Goal: Find specific page/section: Find specific page/section

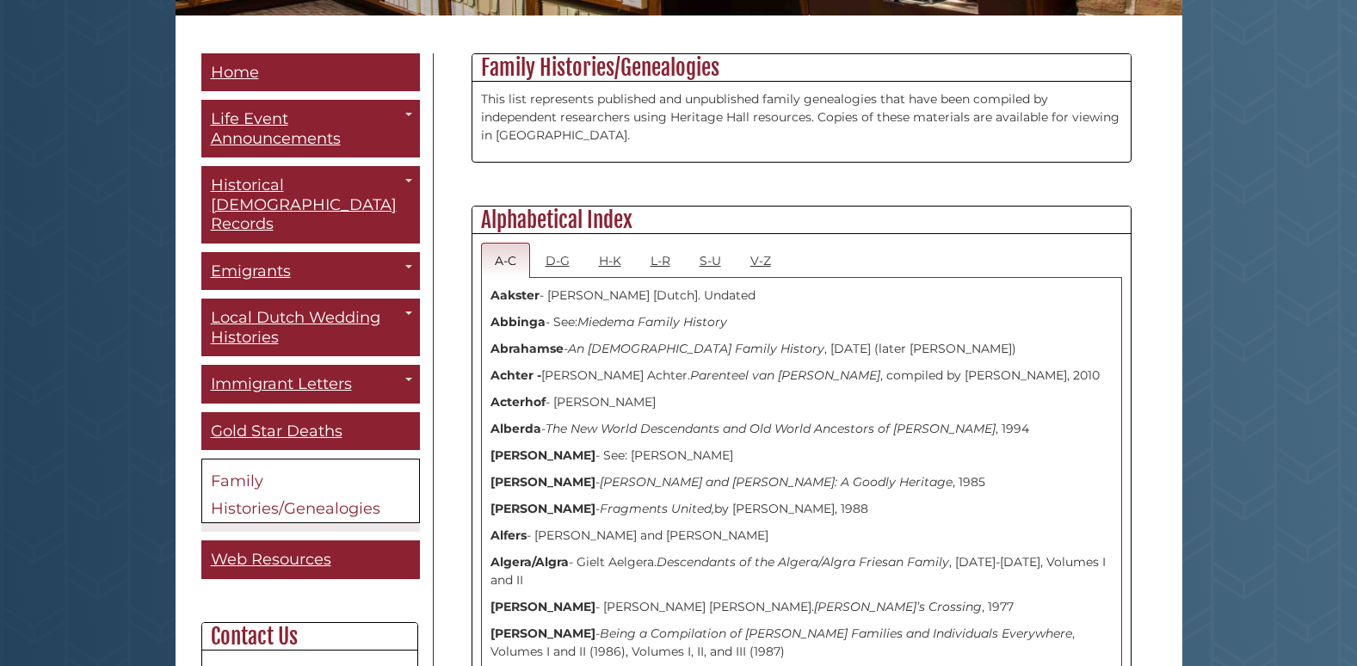
scroll to position [430, 0]
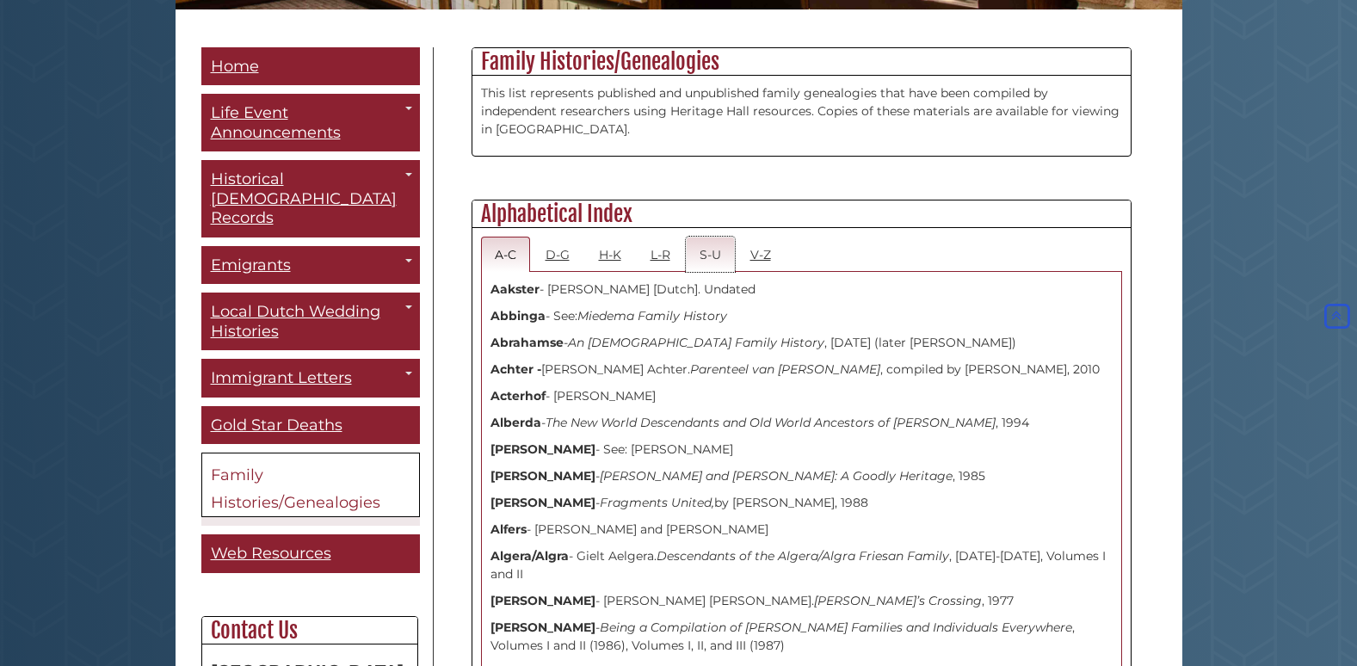
click at [710, 259] on link "S-U" at bounding box center [710, 254] width 49 height 35
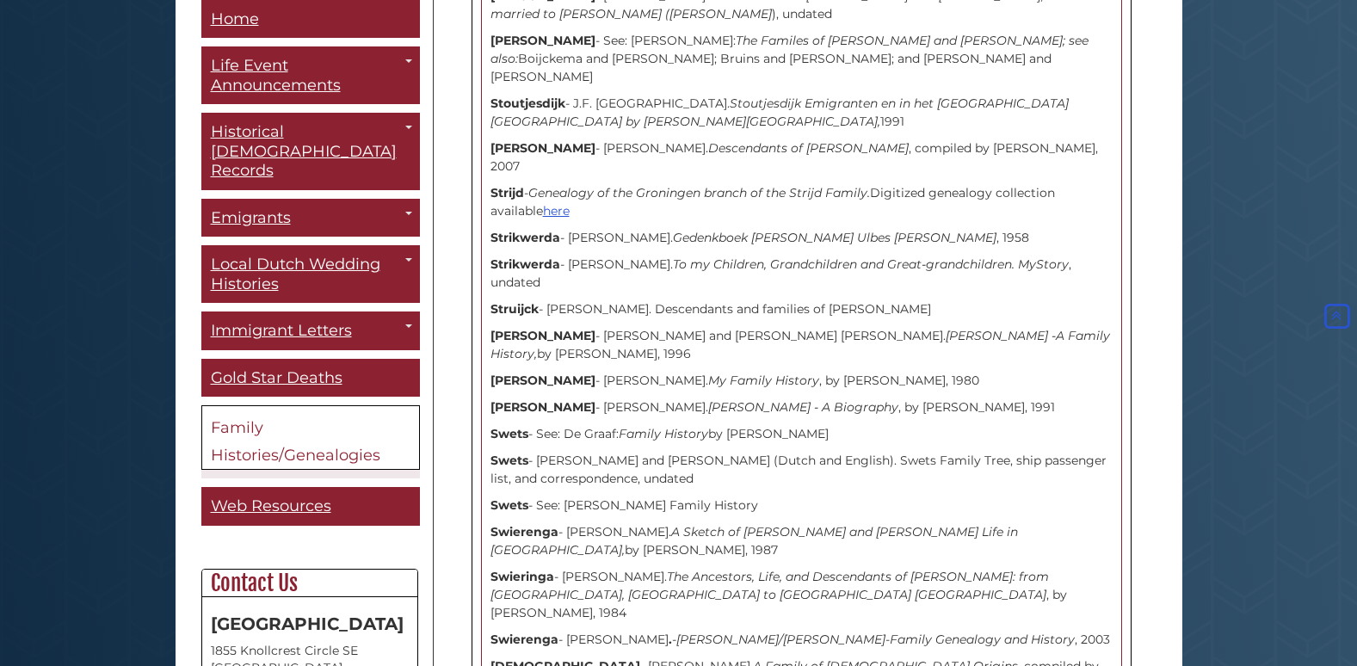
scroll to position [5678, 0]
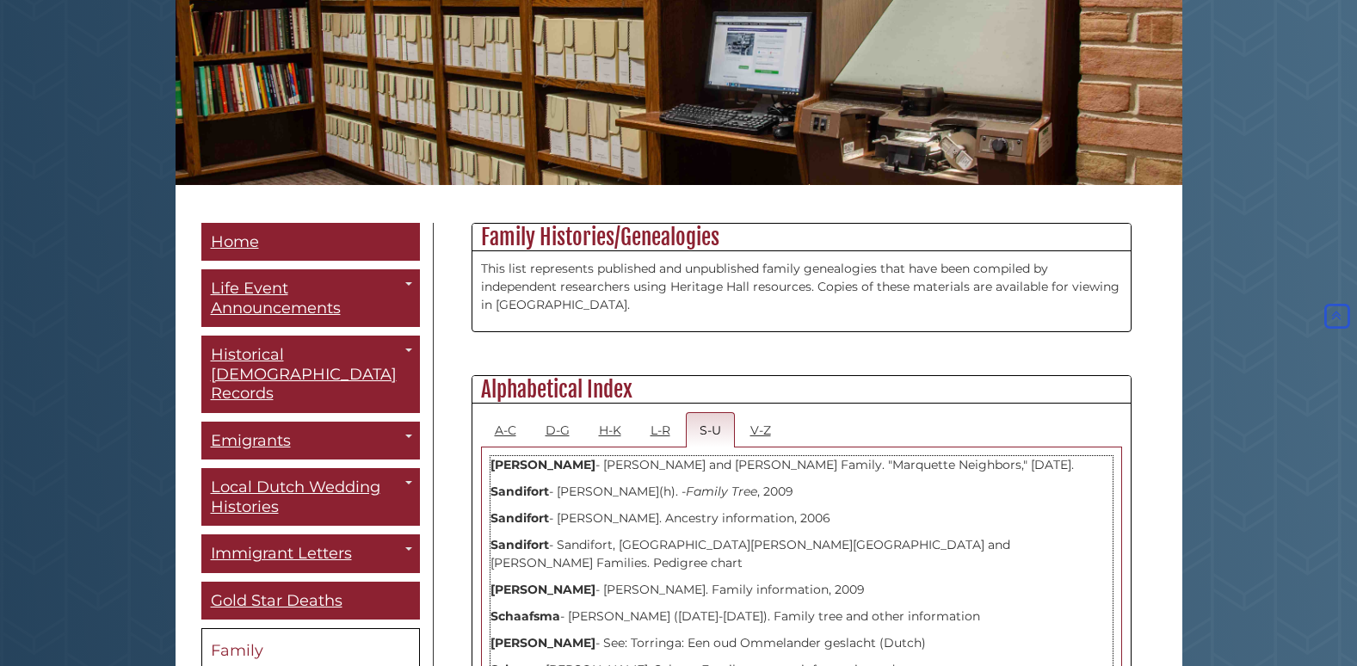
scroll to position [189, 0]
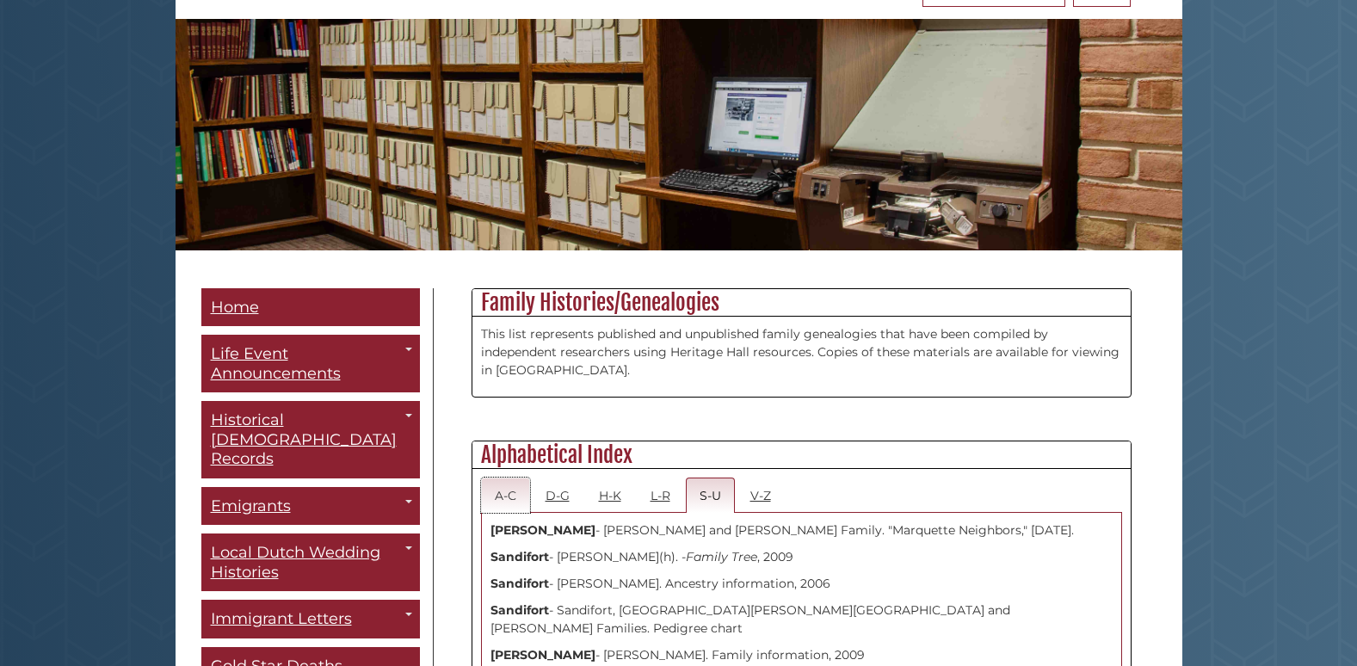
click at [518, 498] on link "A-C" at bounding box center [505, 494] width 49 height 35
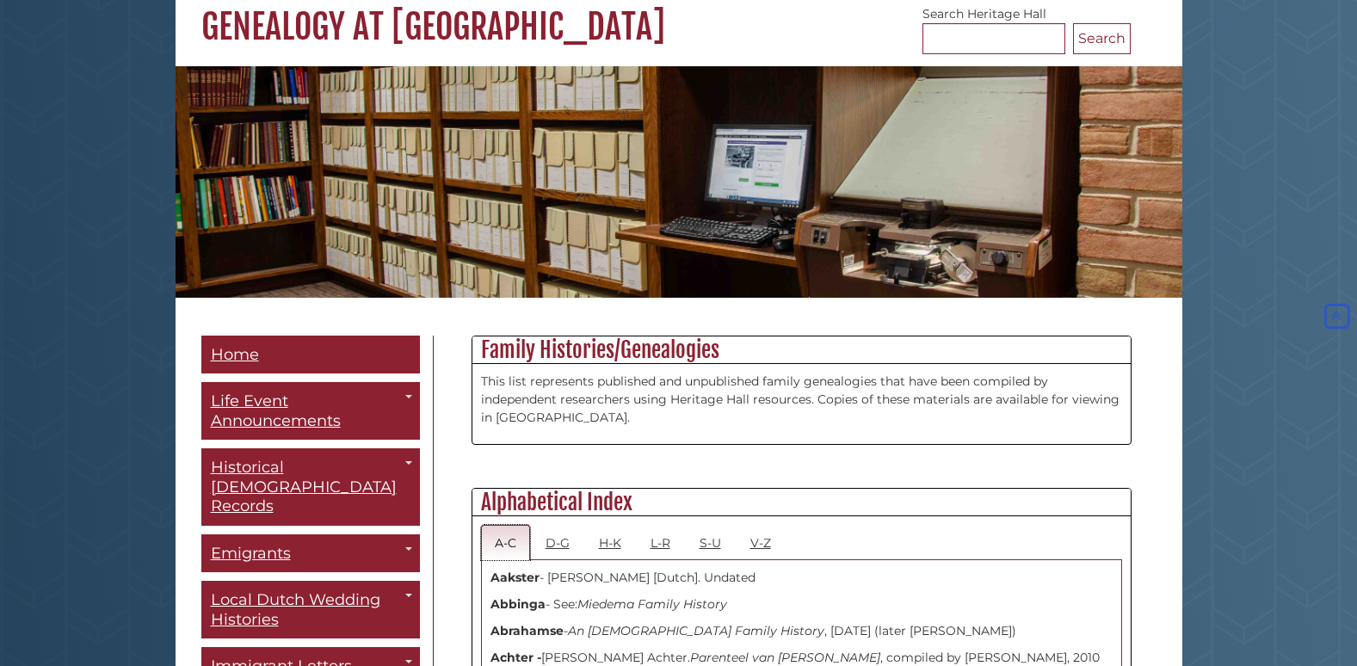
scroll to position [17, 0]
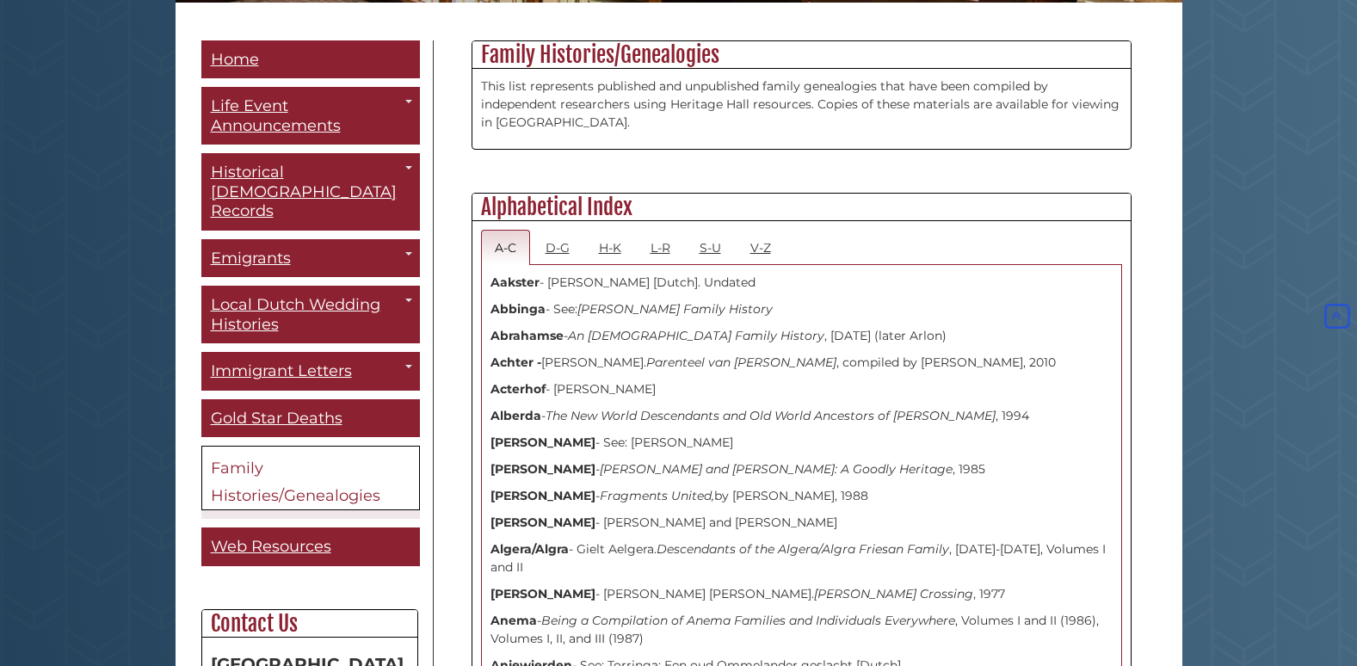
scroll to position [447, 0]
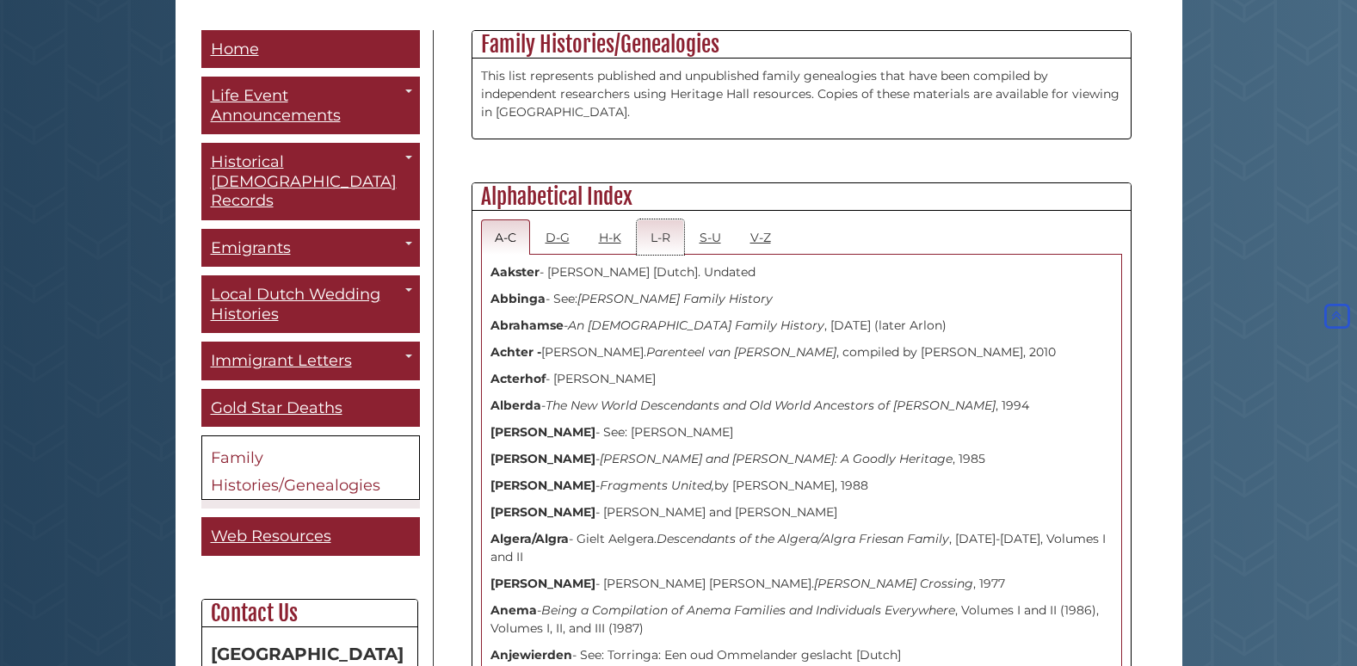
click at [644, 236] on link "L-R" at bounding box center [660, 236] width 47 height 35
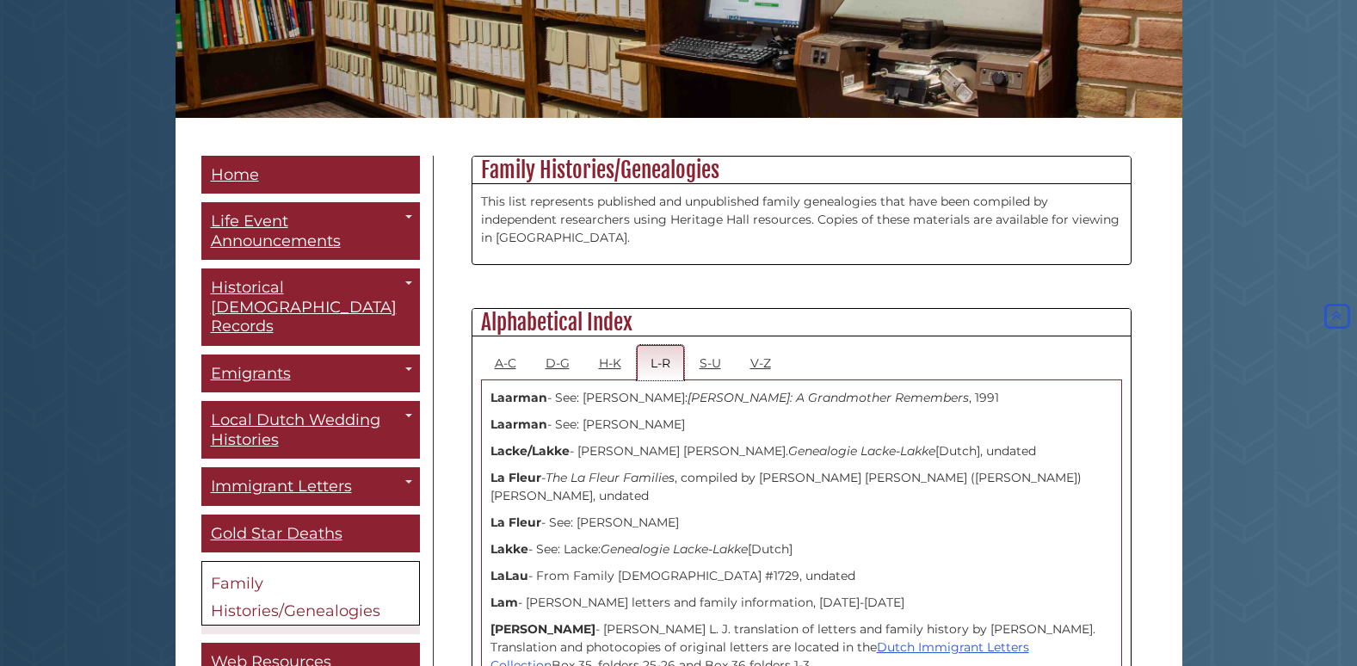
scroll to position [275, 0]
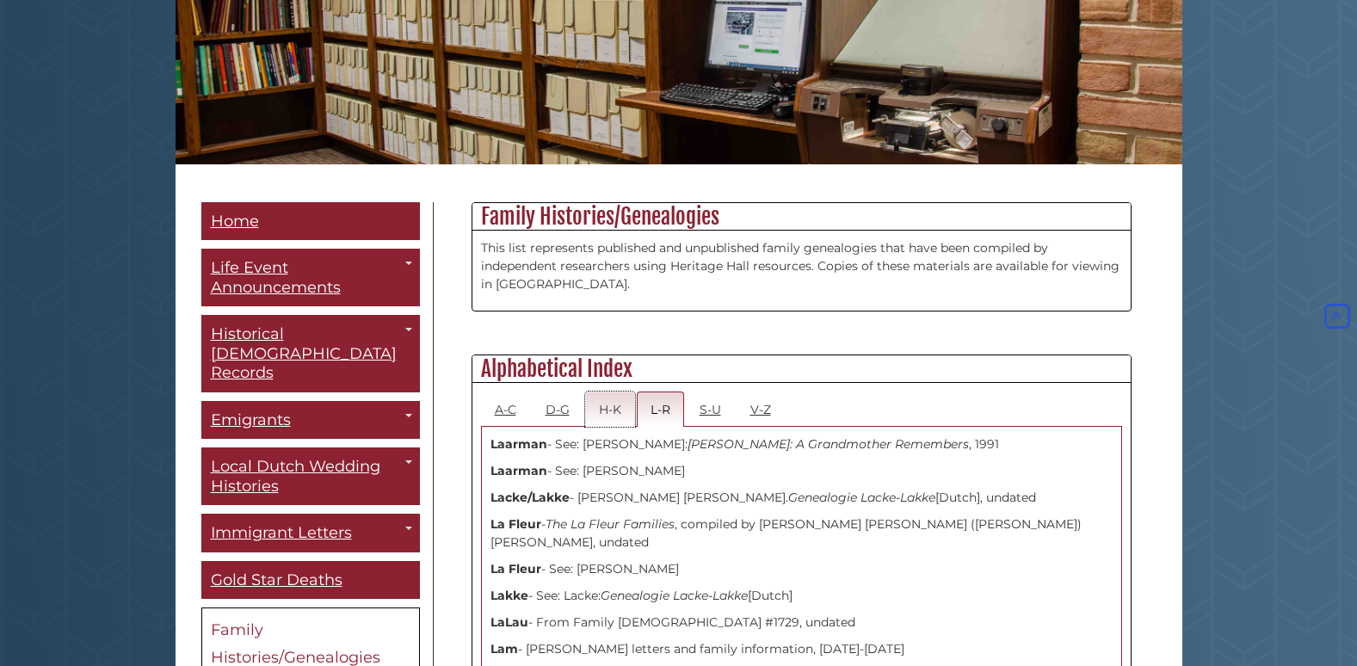
click at [619, 413] on link "H-K" at bounding box center [610, 408] width 50 height 35
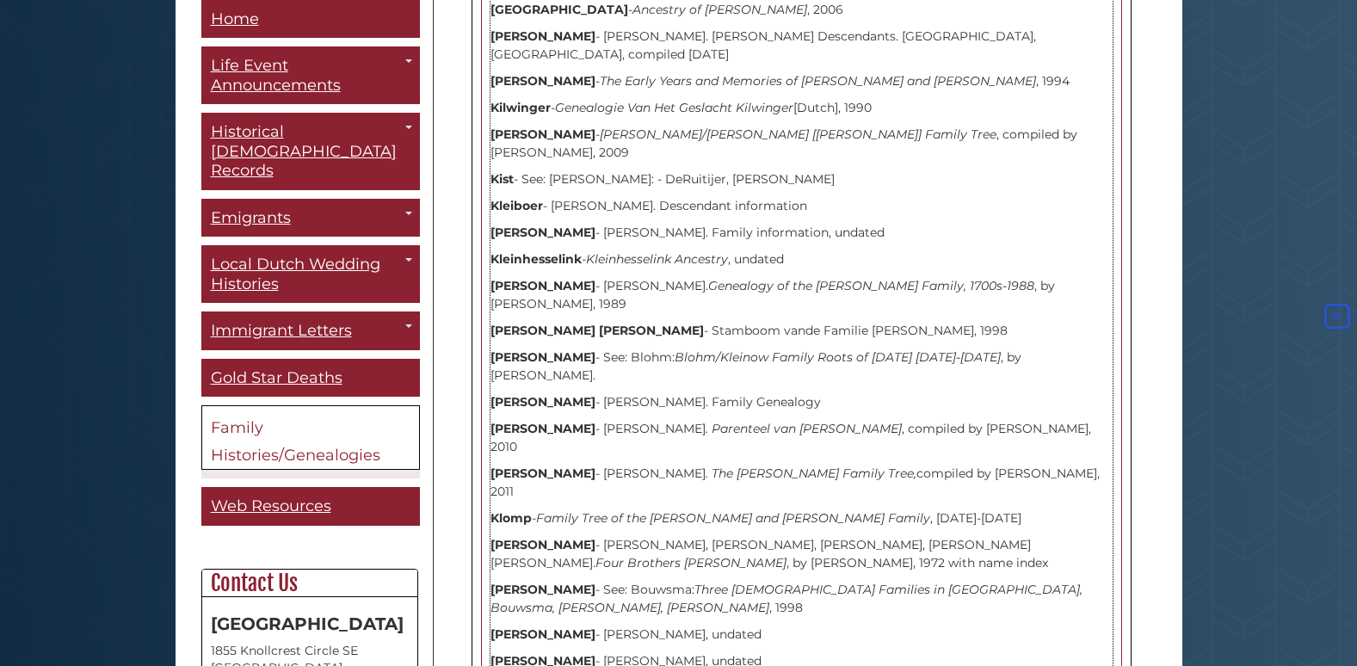
scroll to position [7656, 0]
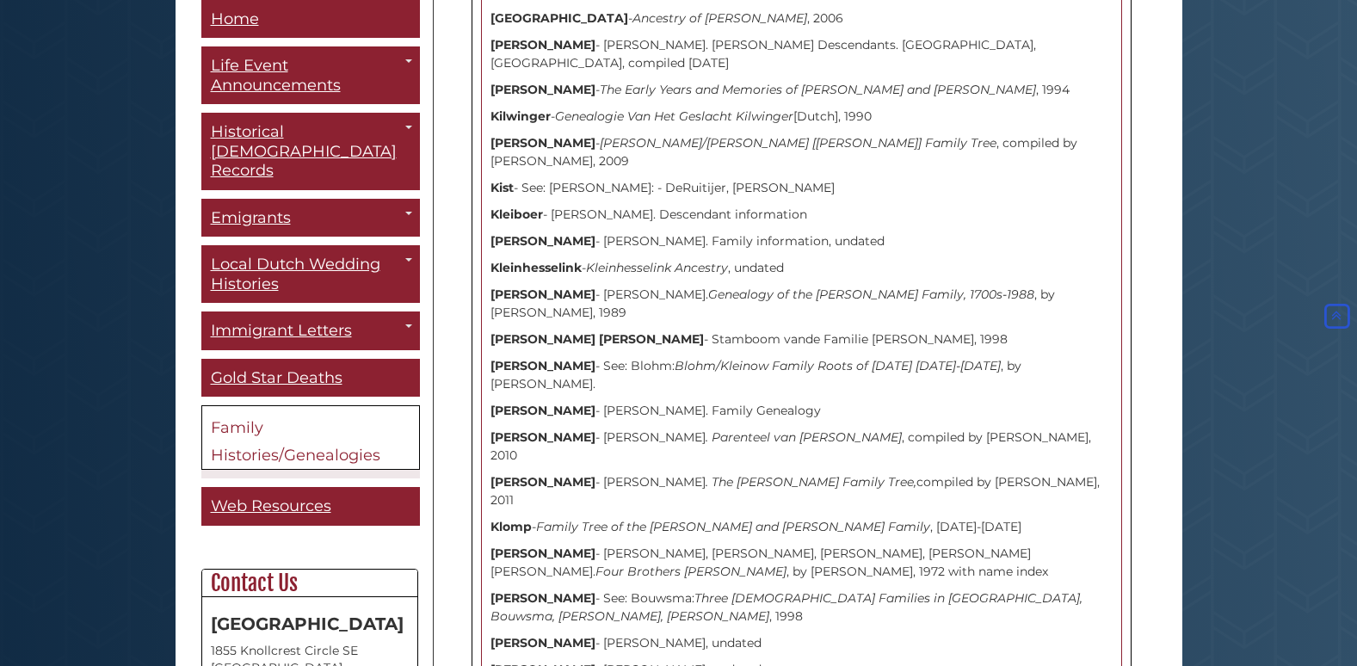
drag, startPoint x: 982, startPoint y: 371, endPoint x: 1277, endPoint y: 453, distance: 306.4
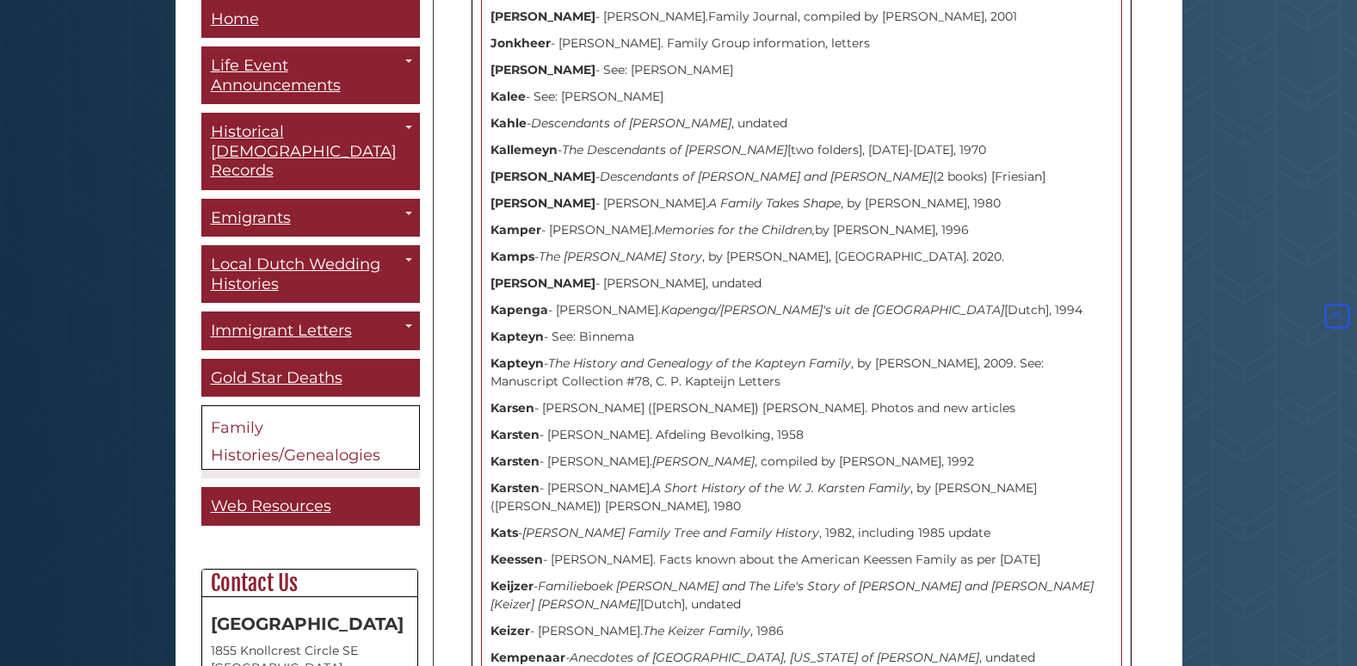
scroll to position [6882, 0]
